Goal: Information Seeking & Learning: Learn about a topic

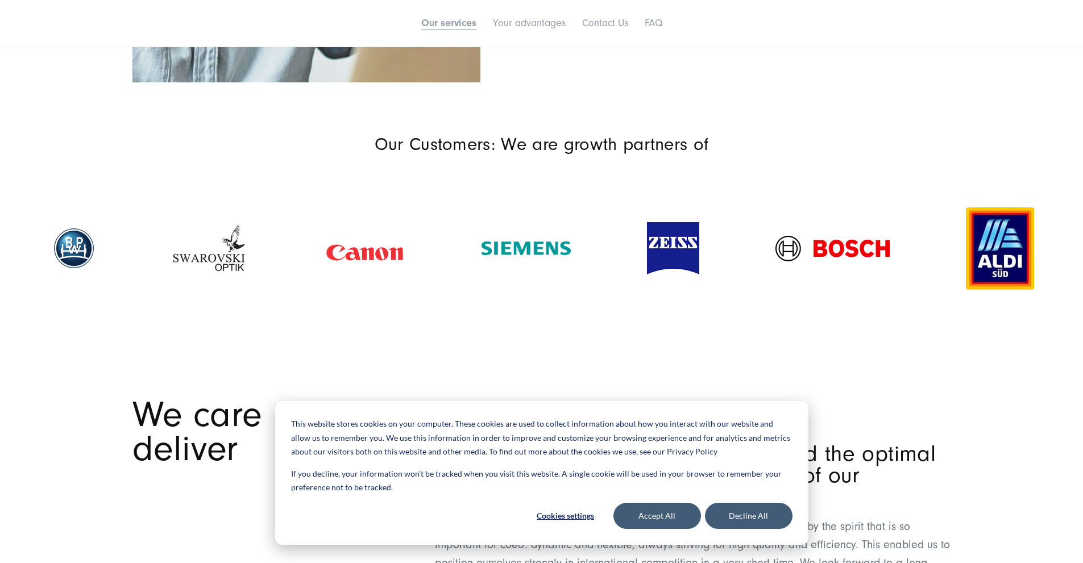
scroll to position [2047, 0]
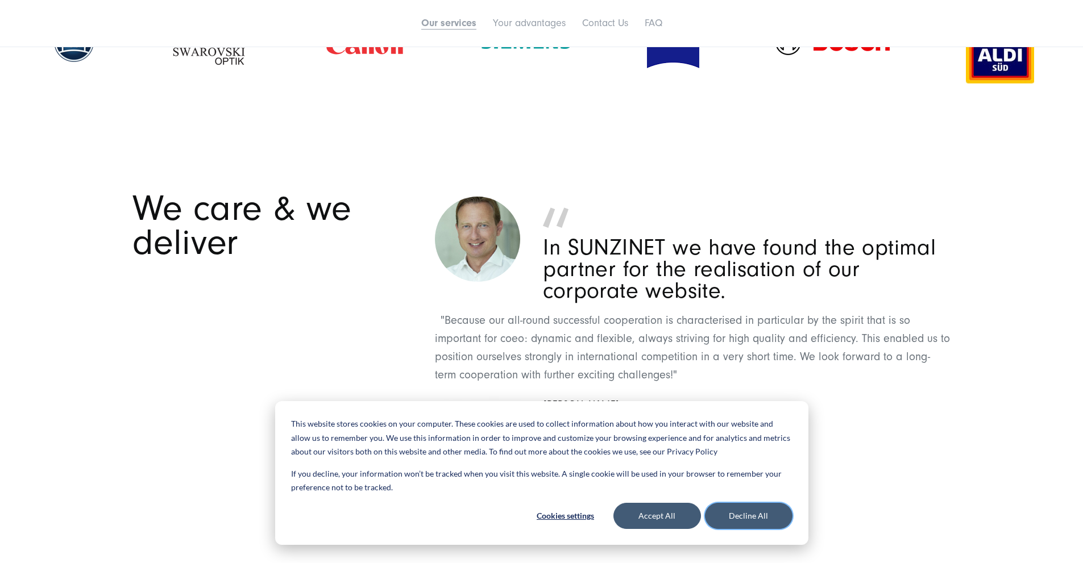
click at [753, 503] on button "Decline All" at bounding box center [749, 516] width 88 height 26
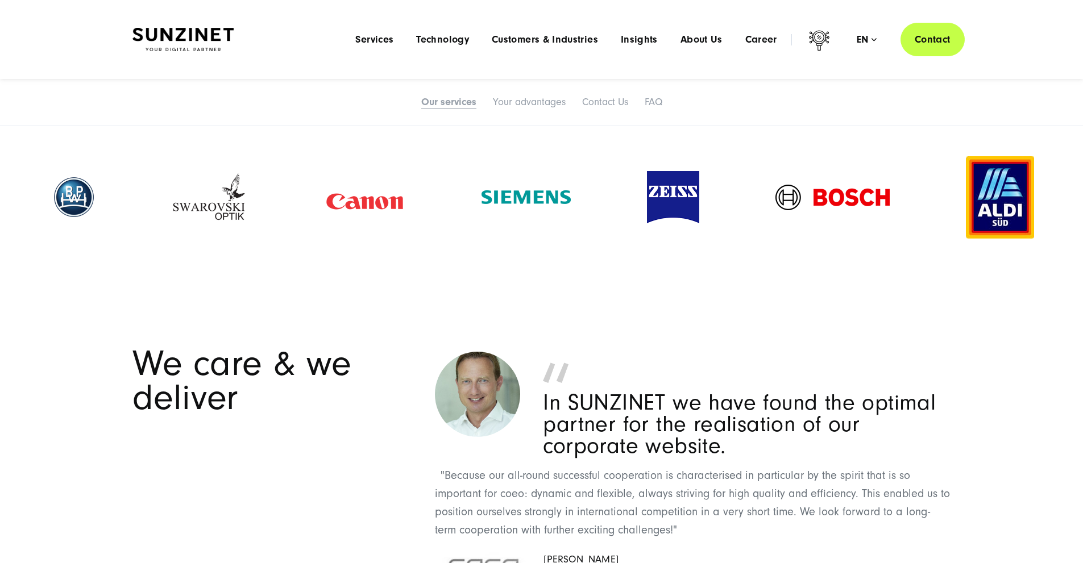
scroll to position [1706, 0]
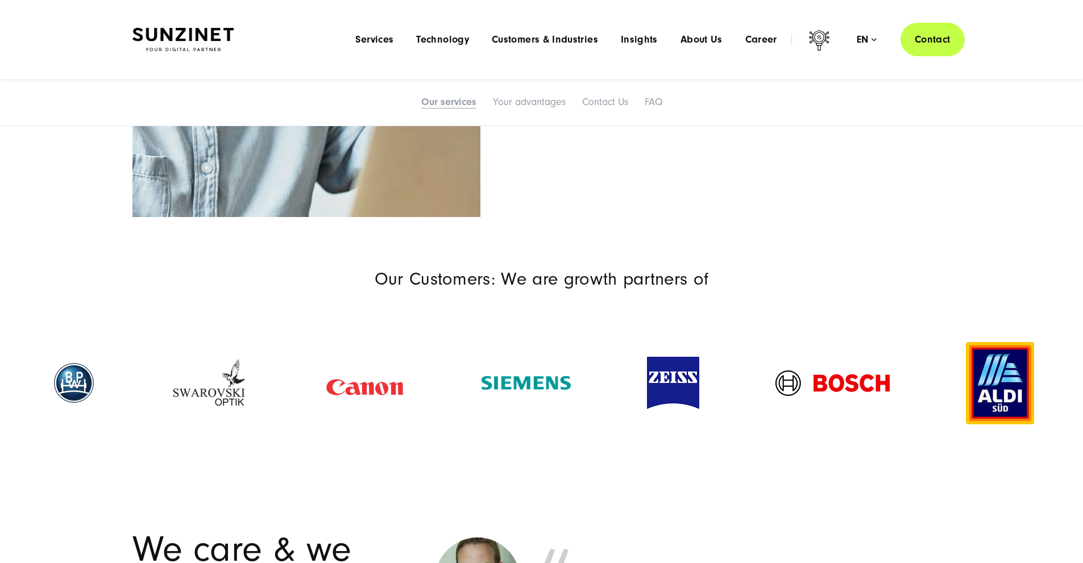
click at [230, 38] on img at bounding box center [182, 40] width 101 height 24
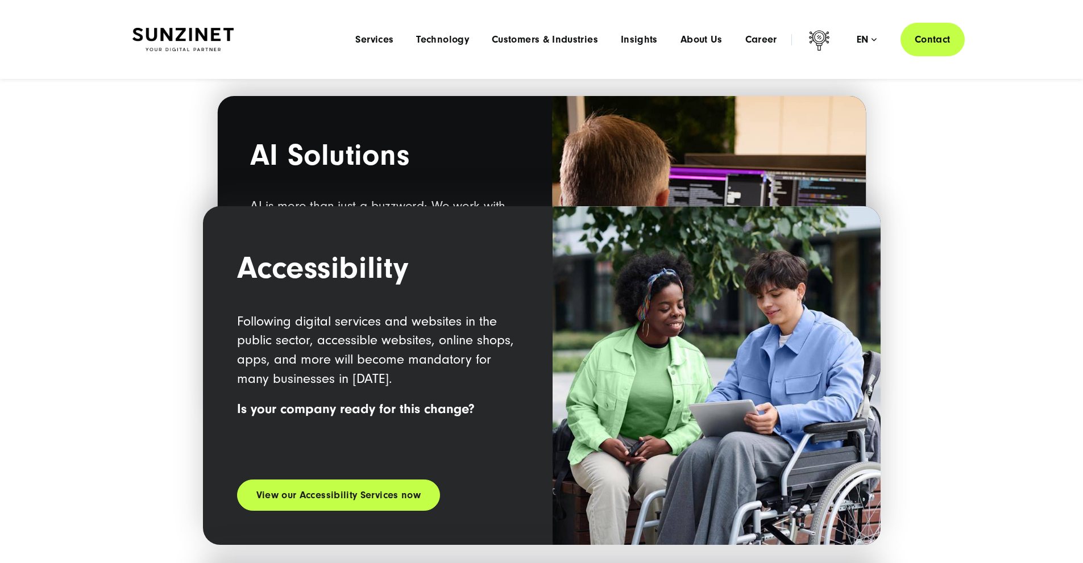
scroll to position [1365, 0]
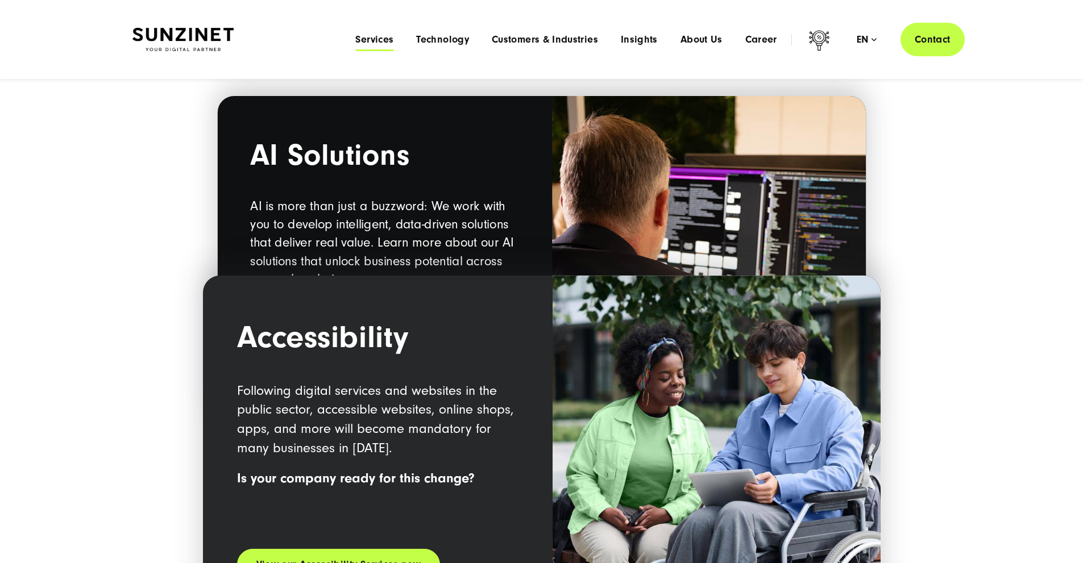
click at [355, 36] on span "Services" at bounding box center [374, 39] width 38 height 11
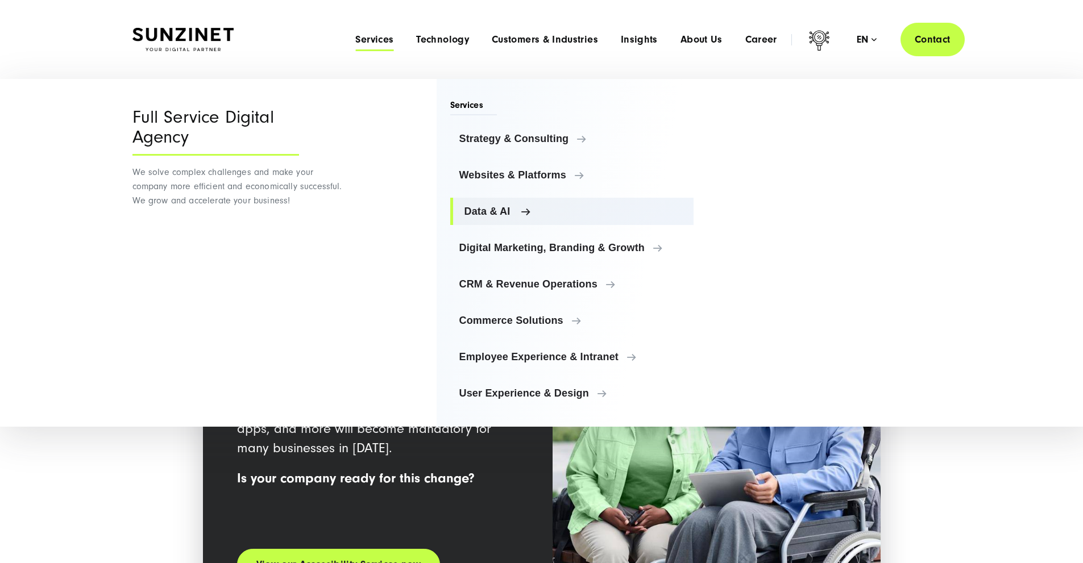
click at [511, 208] on span "Data & AI" at bounding box center [575, 211] width 221 height 11
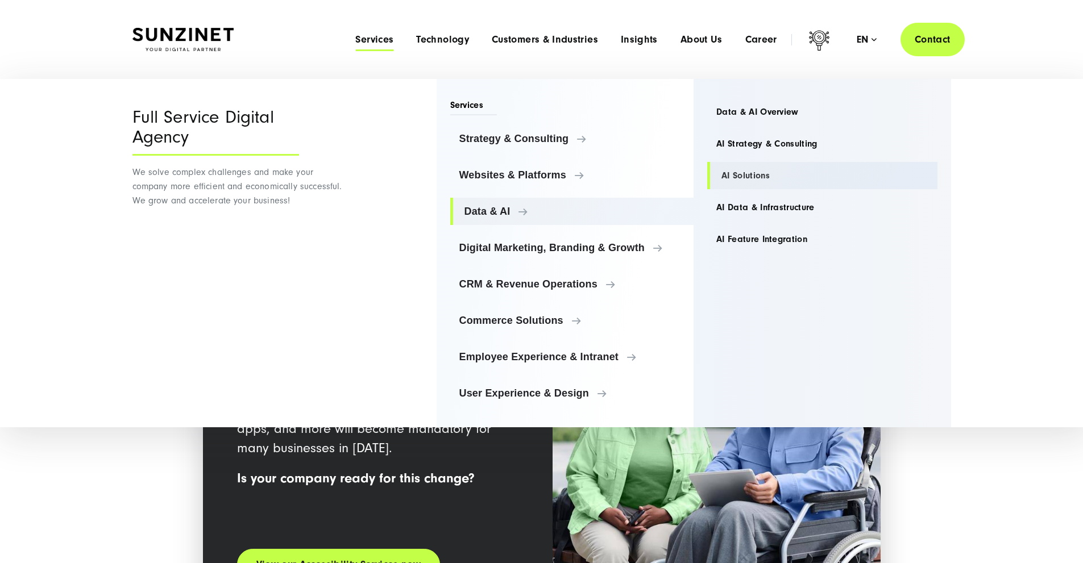
click at [750, 175] on link "AI Solutions" at bounding box center [822, 175] width 230 height 27
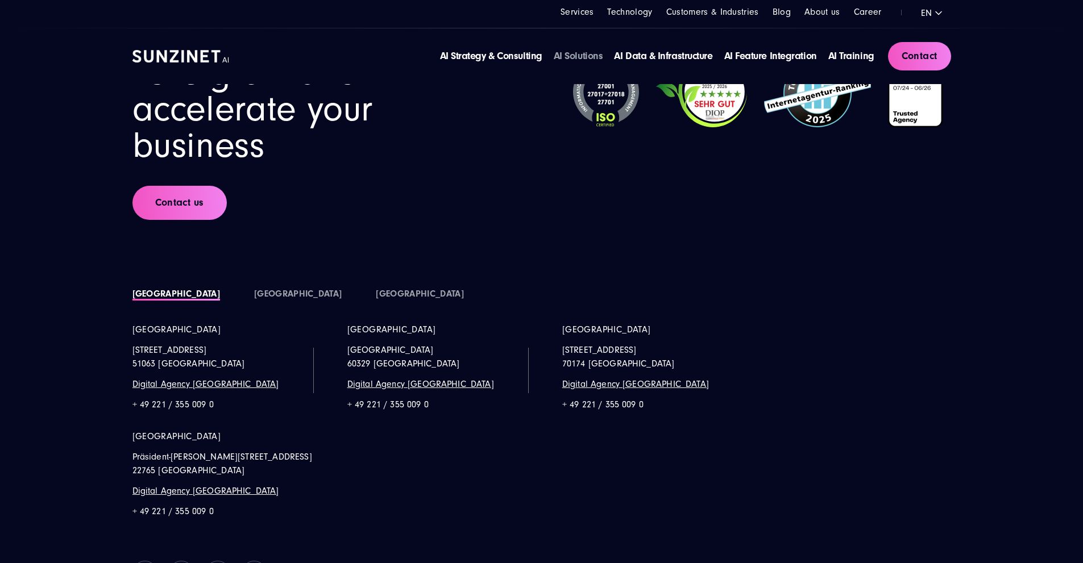
scroll to position [6429, 0]
